Goal: Information Seeking & Learning: Learn about a topic

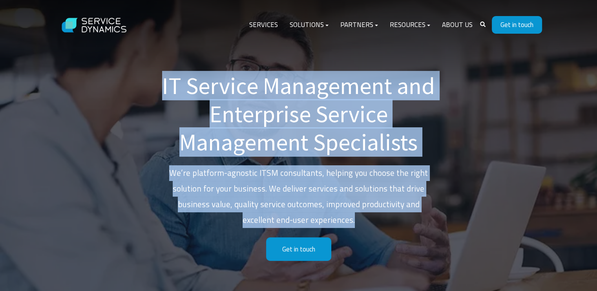
drag, startPoint x: 162, startPoint y: 86, endPoint x: 341, endPoint y: 225, distance: 227.2
click at [341, 225] on div "IT Service Management and Enterprise Service Management Specialists We’re platf…" at bounding box center [298, 167] width 275 height 190
click at [341, 225] on p "We’re platform-agnostic ITSM consultants, helping you choose the right solution…" at bounding box center [298, 197] width 275 height 63
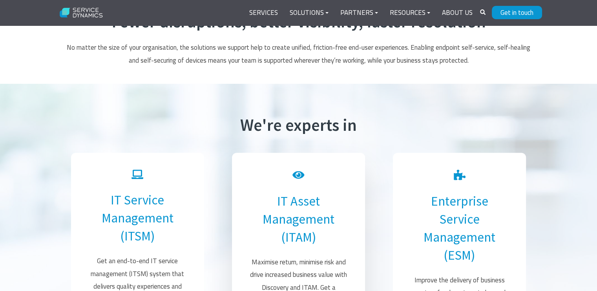
scroll to position [366, 0]
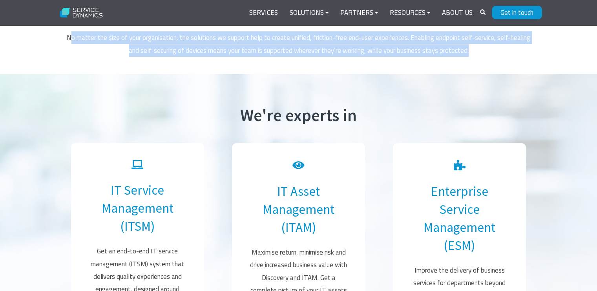
drag, startPoint x: 69, startPoint y: 39, endPoint x: 488, endPoint y: 49, distance: 419.0
click at [488, 49] on p "No matter the size of your organisation, the solutions we support help to creat…" at bounding box center [298, 43] width 471 height 25
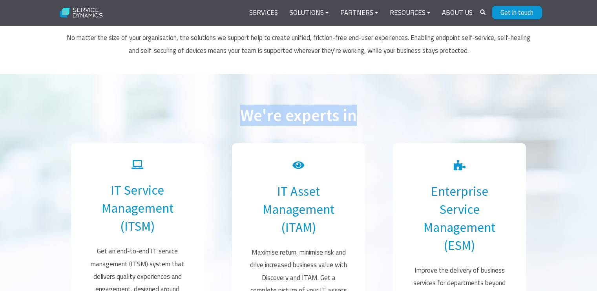
drag, startPoint x: 225, startPoint y: 116, endPoint x: 399, endPoint y: 111, distance: 173.8
click at [399, 111] on h2 "We're experts in" at bounding box center [298, 116] width 471 height 20
click at [399, 118] on h2 "We're experts in" at bounding box center [298, 116] width 471 height 20
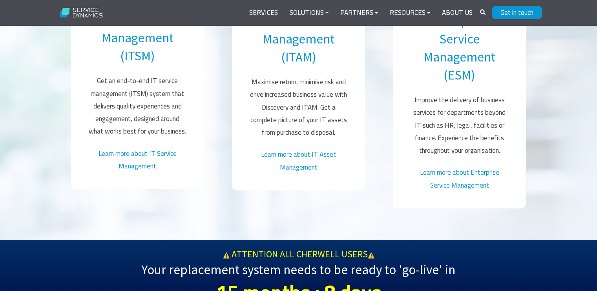
scroll to position [549, 0]
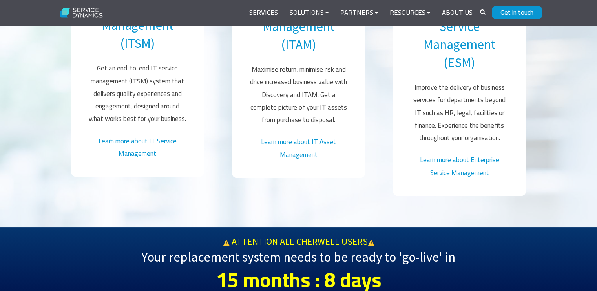
drag, startPoint x: 378, startPoint y: 121, endPoint x: 377, endPoint y: 127, distance: 5.6
click at [380, 125] on div "IT Service Management (ITSM) Get an end-to-end IT service management (ITSM) sys…" at bounding box center [298, 74] width 471 height 244
click at [377, 129] on div "IT Service Management (ITSM) Get an end-to-end IT service management (ITSM) sys…" at bounding box center [298, 74] width 471 height 244
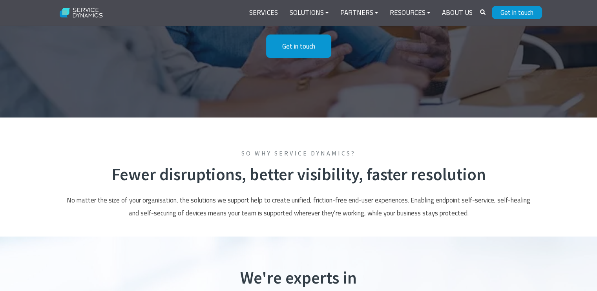
scroll to position [0, 0]
